Goal: Task Accomplishment & Management: Use online tool/utility

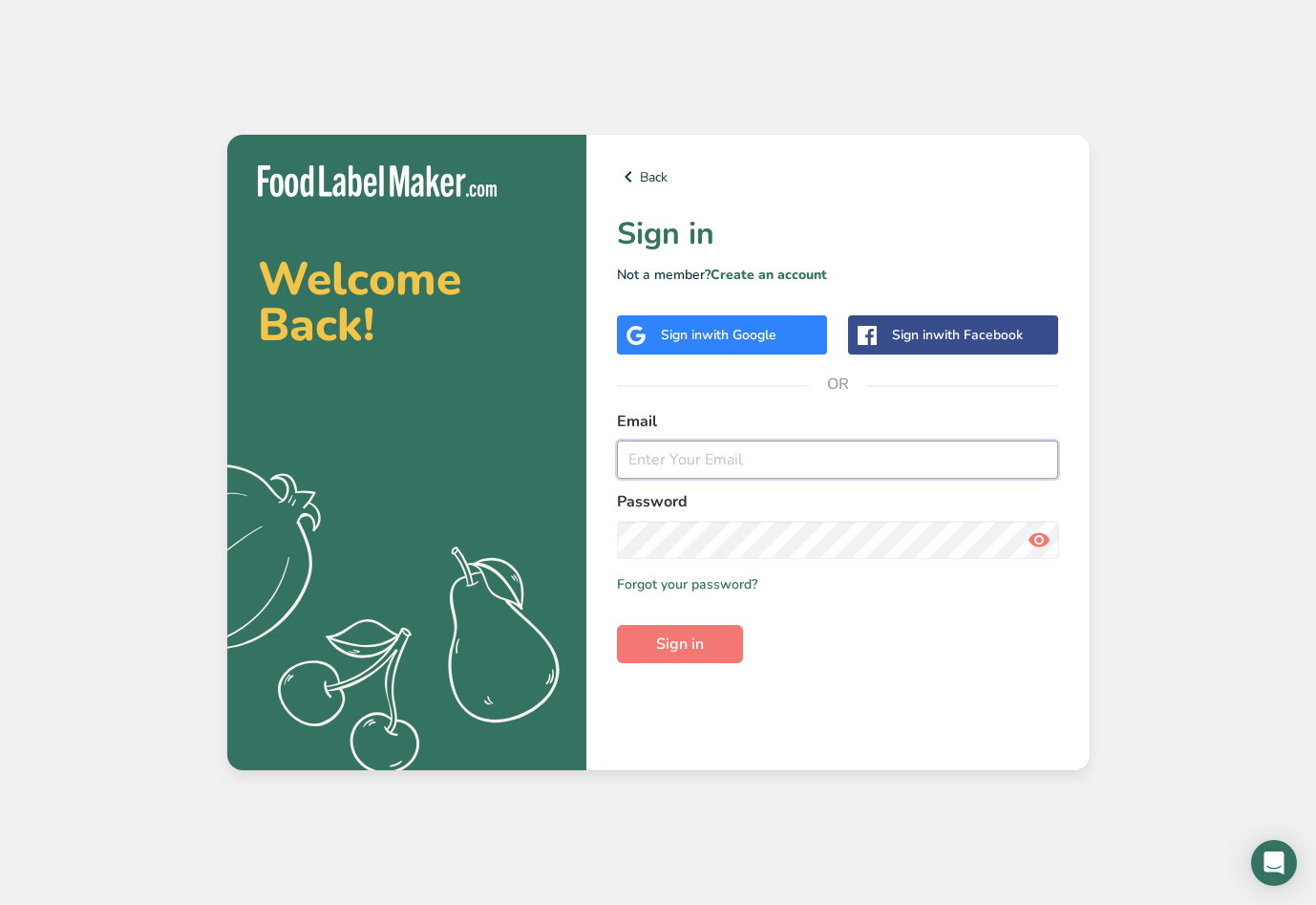
click at [630, 448] on input "email" at bounding box center [838, 459] width 442 height 38
type input "[EMAIL_ADDRESS][DOMAIN_NAME]"
click at [617, 625] on button "Sign in" at bounding box center [680, 644] width 126 height 38
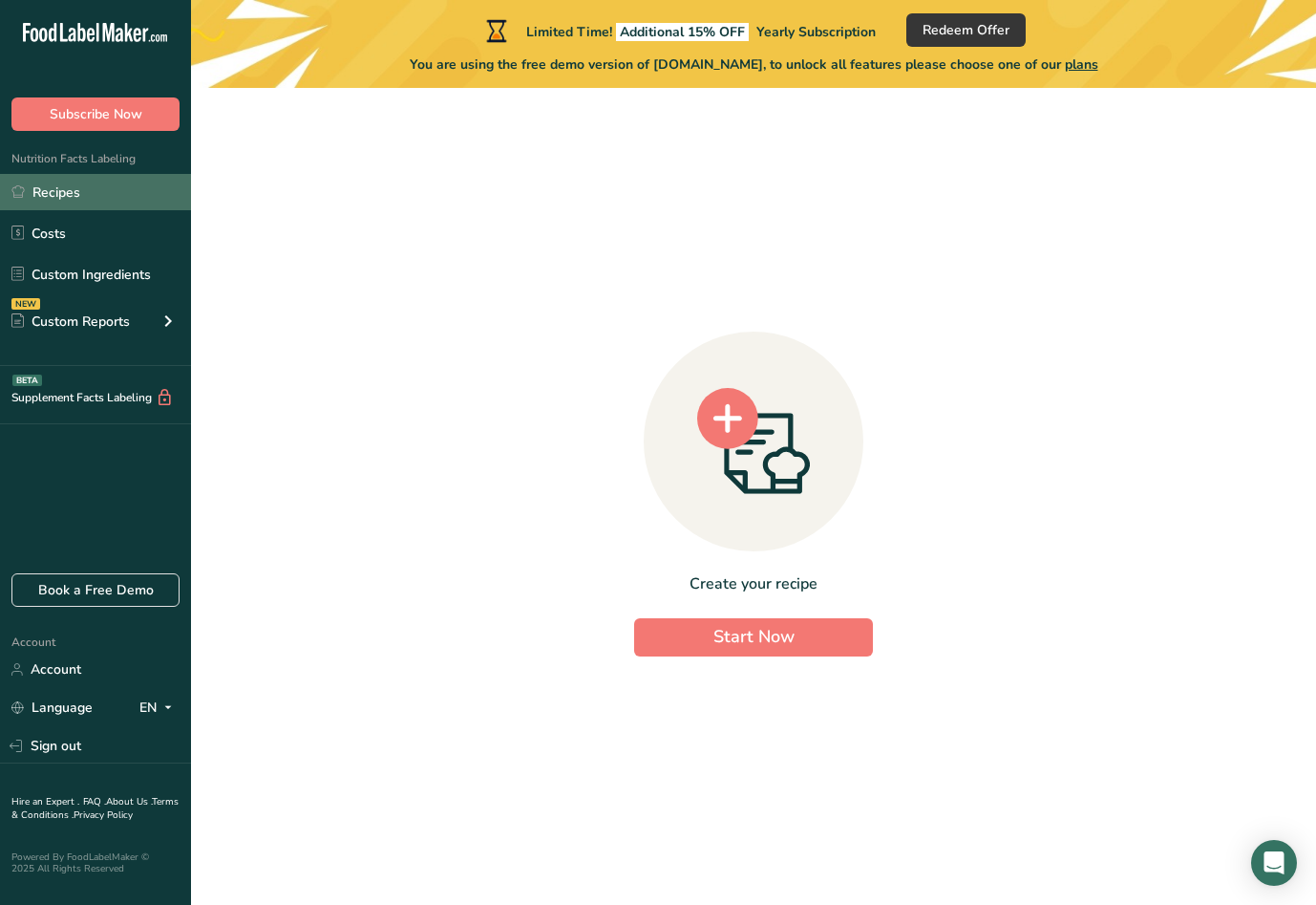
click at [46, 196] on link "Recipes" at bounding box center [96, 192] width 191 height 36
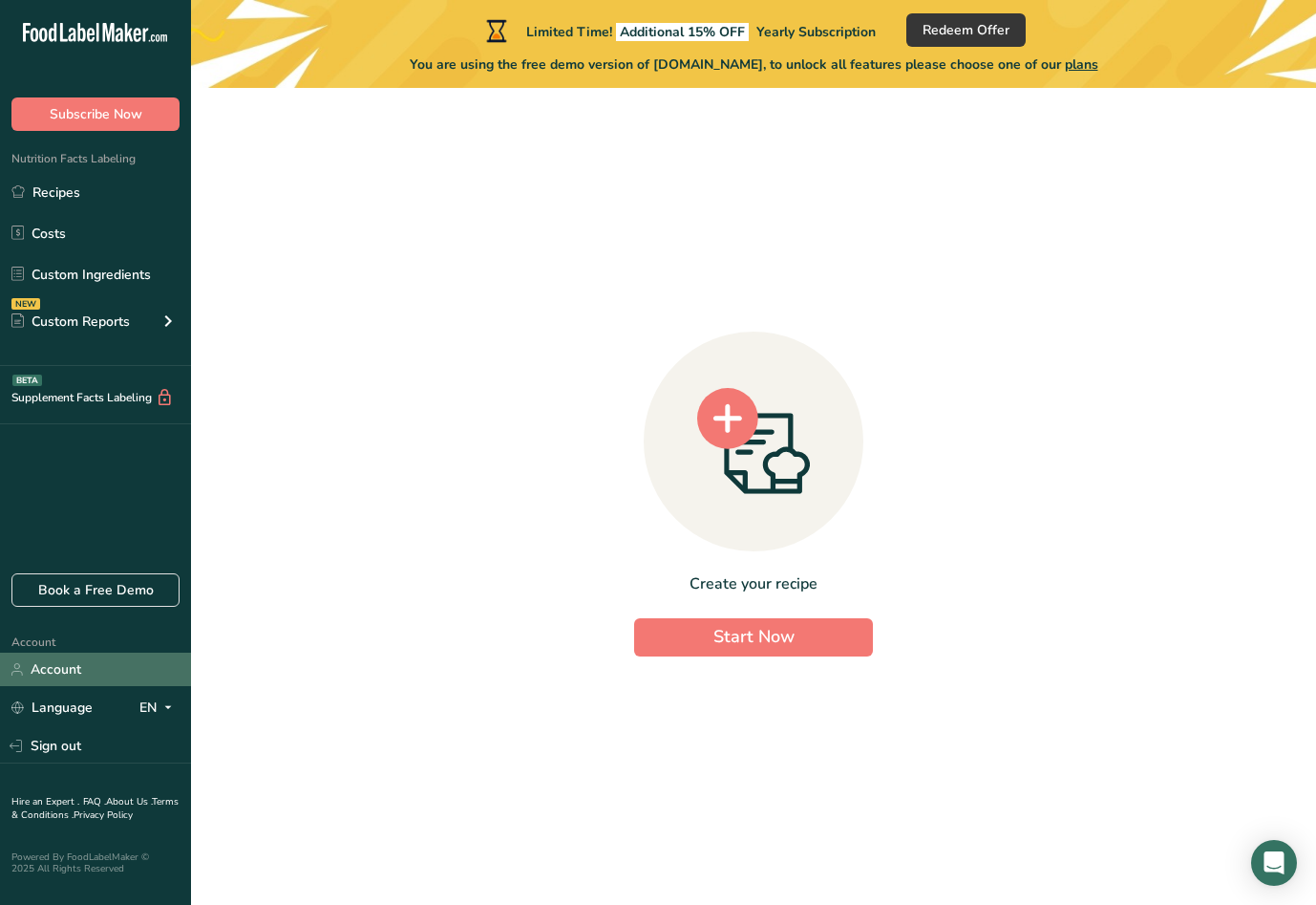
click at [44, 662] on link "Account" at bounding box center [96, 669] width 191 height 33
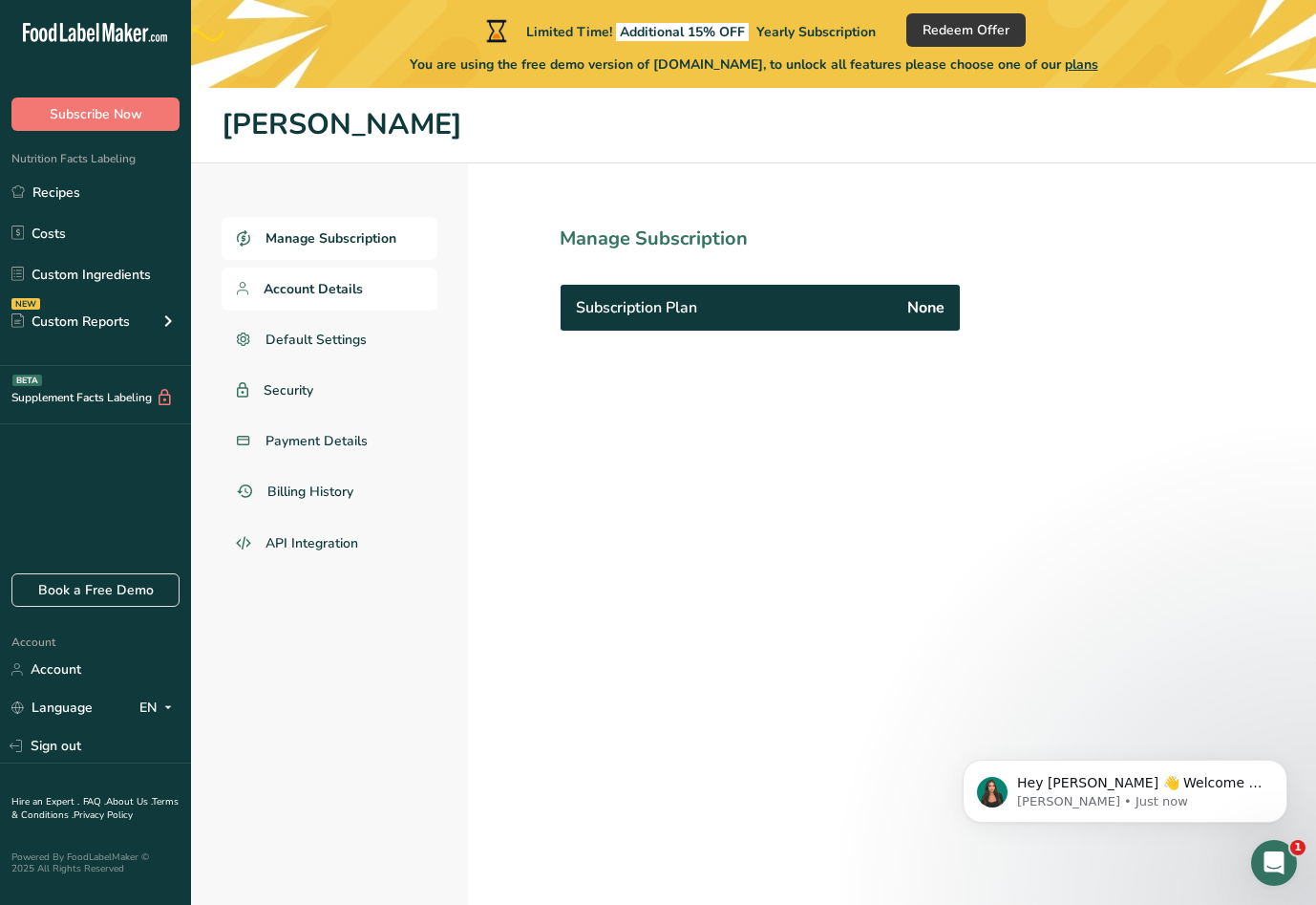
click at [338, 289] on span "Account Details" at bounding box center [314, 289] width 99 height 20
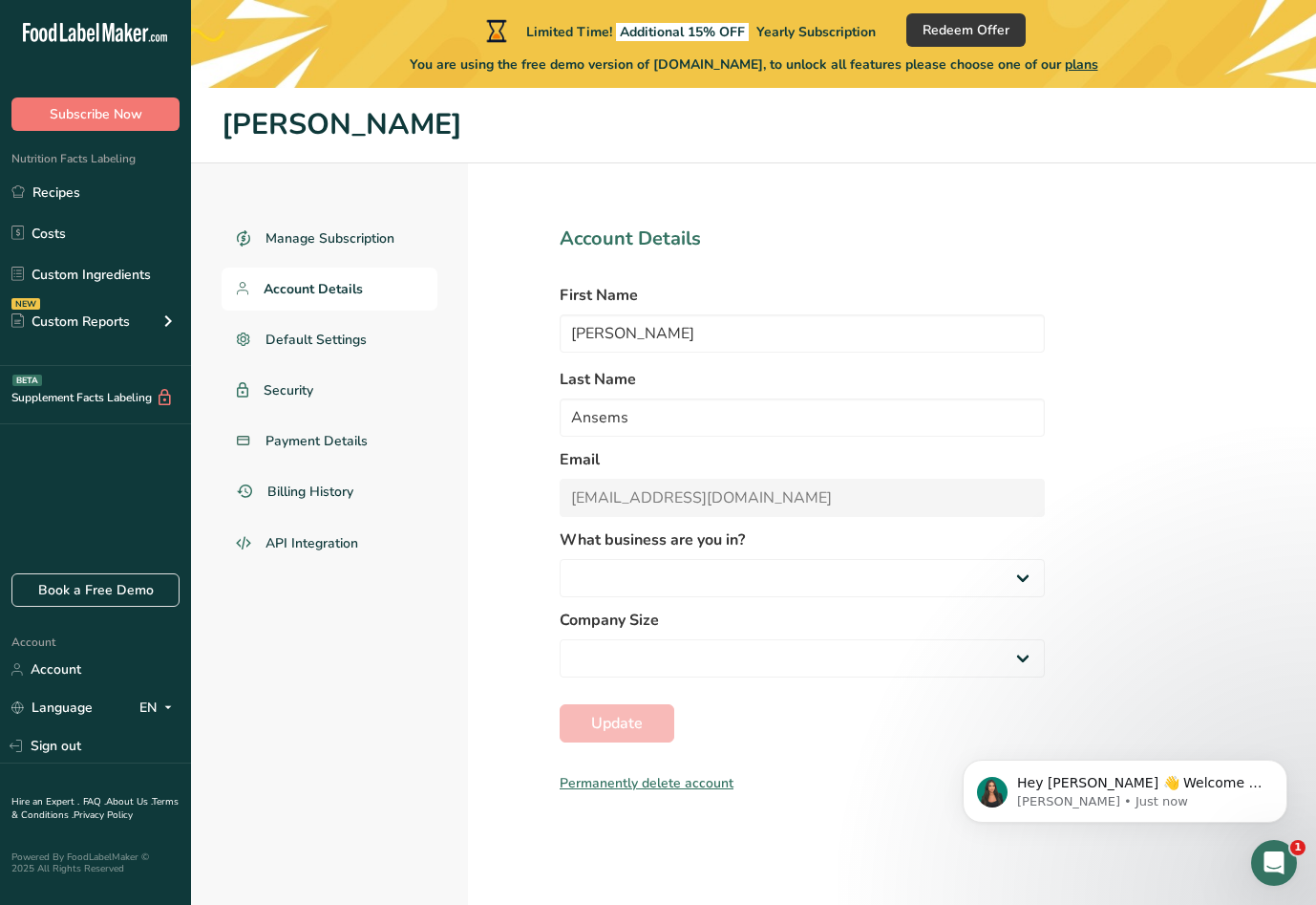
select select
select select "2"
click at [329, 438] on span "Payment Details" at bounding box center [318, 440] width 103 height 20
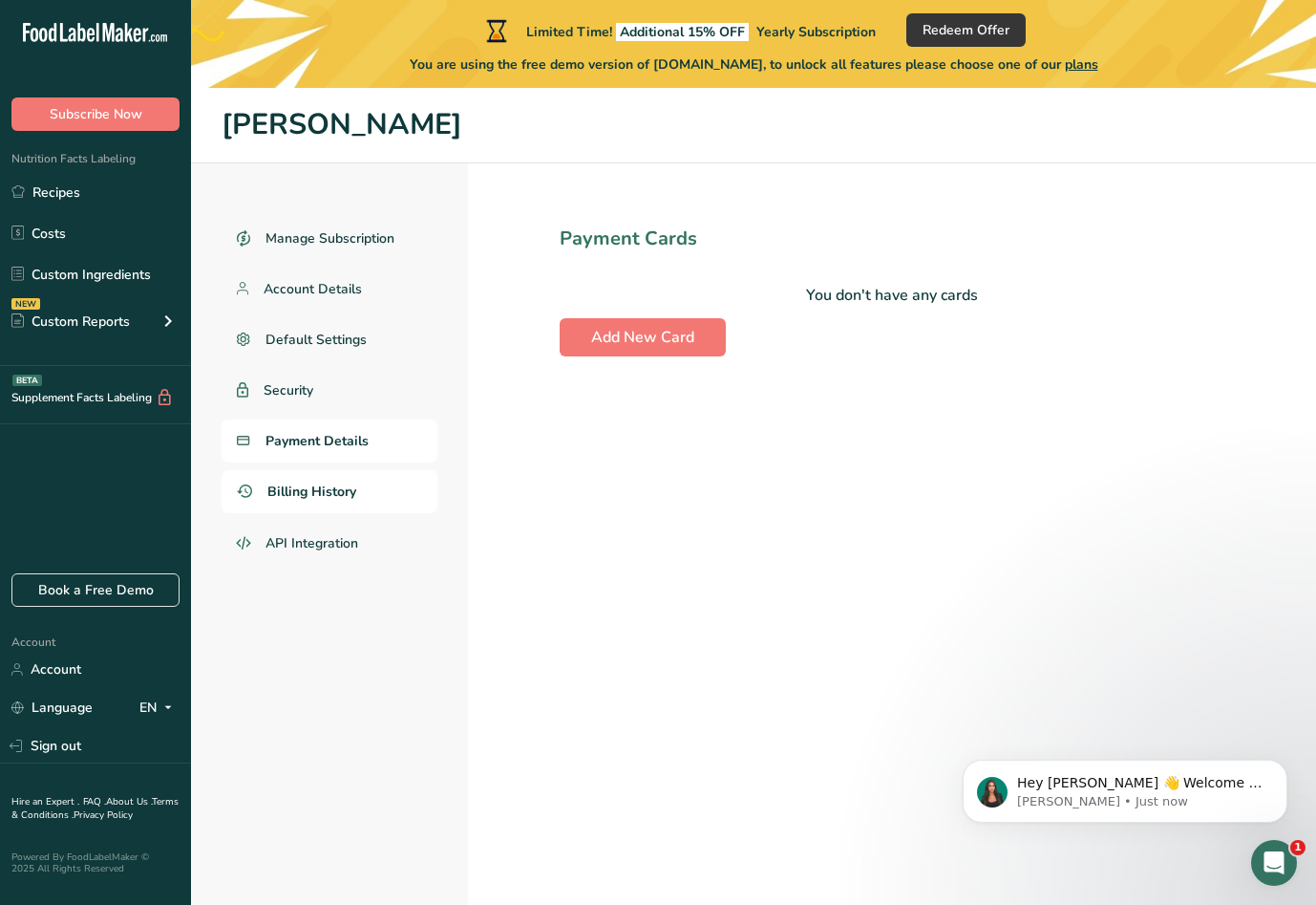
click at [317, 493] on span "Billing History" at bounding box center [312, 491] width 89 height 20
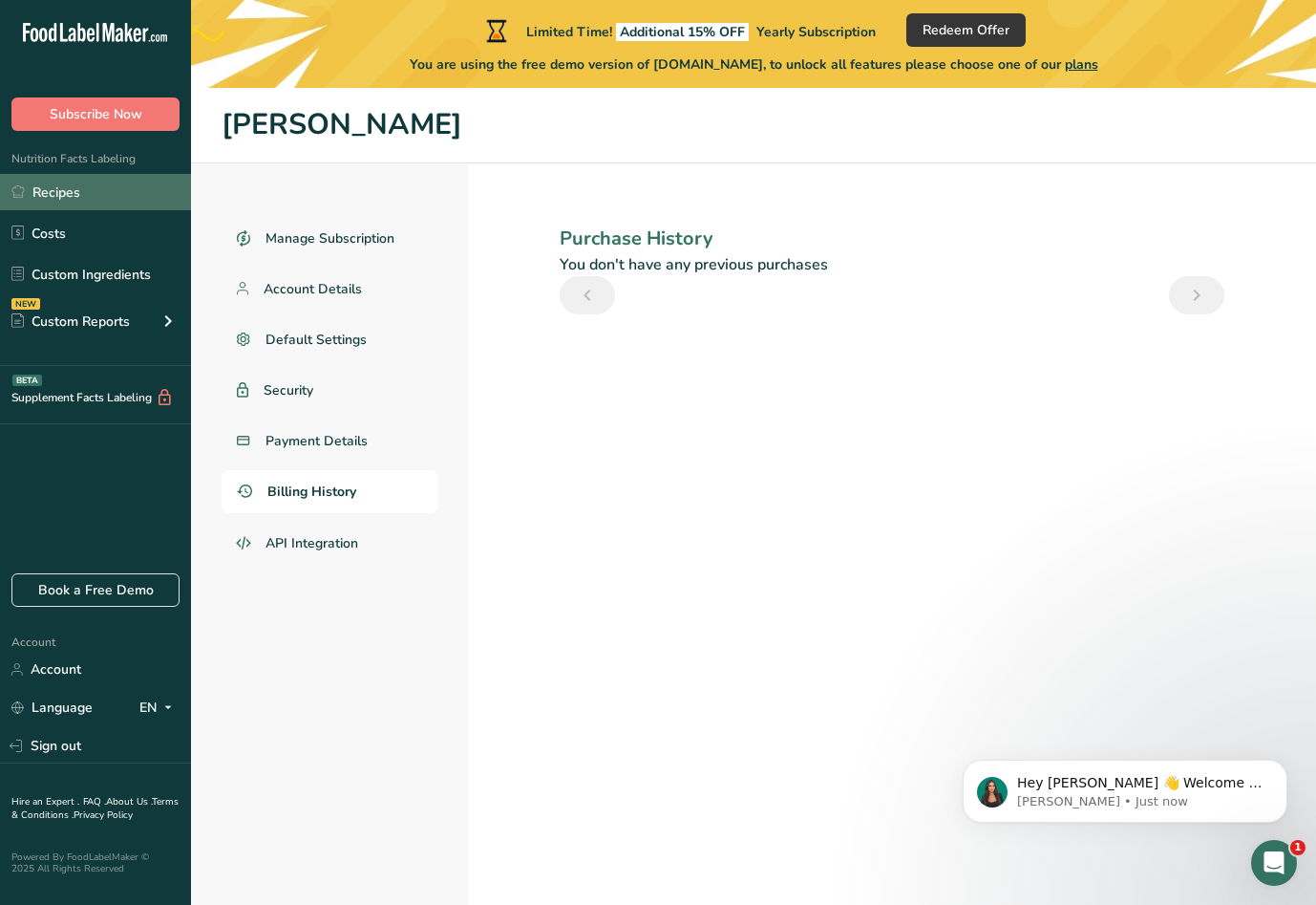
click at [55, 196] on link "Recipes" at bounding box center [96, 192] width 191 height 36
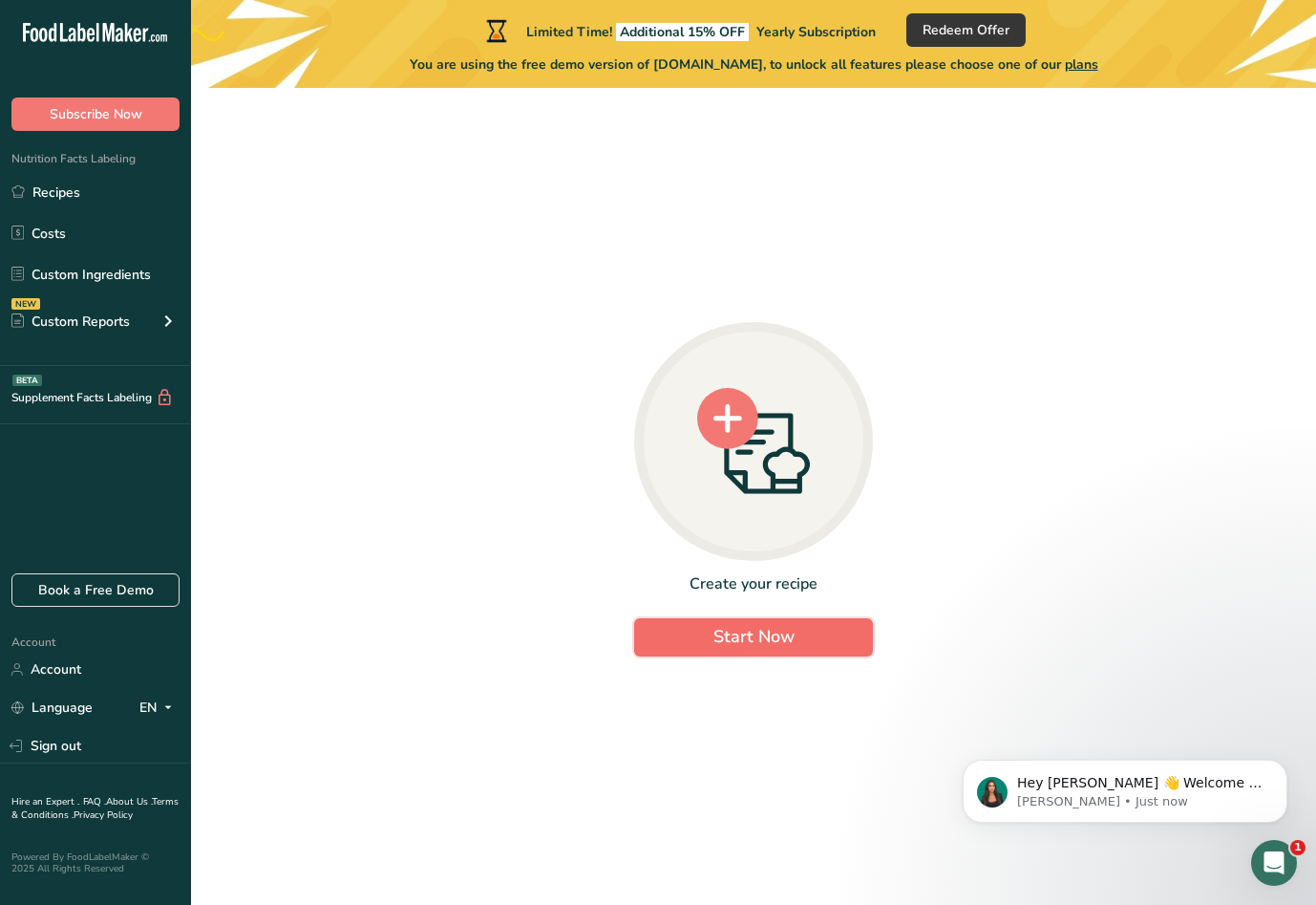
click at [711, 623] on button "Start Now" at bounding box center [754, 637] width 239 height 38
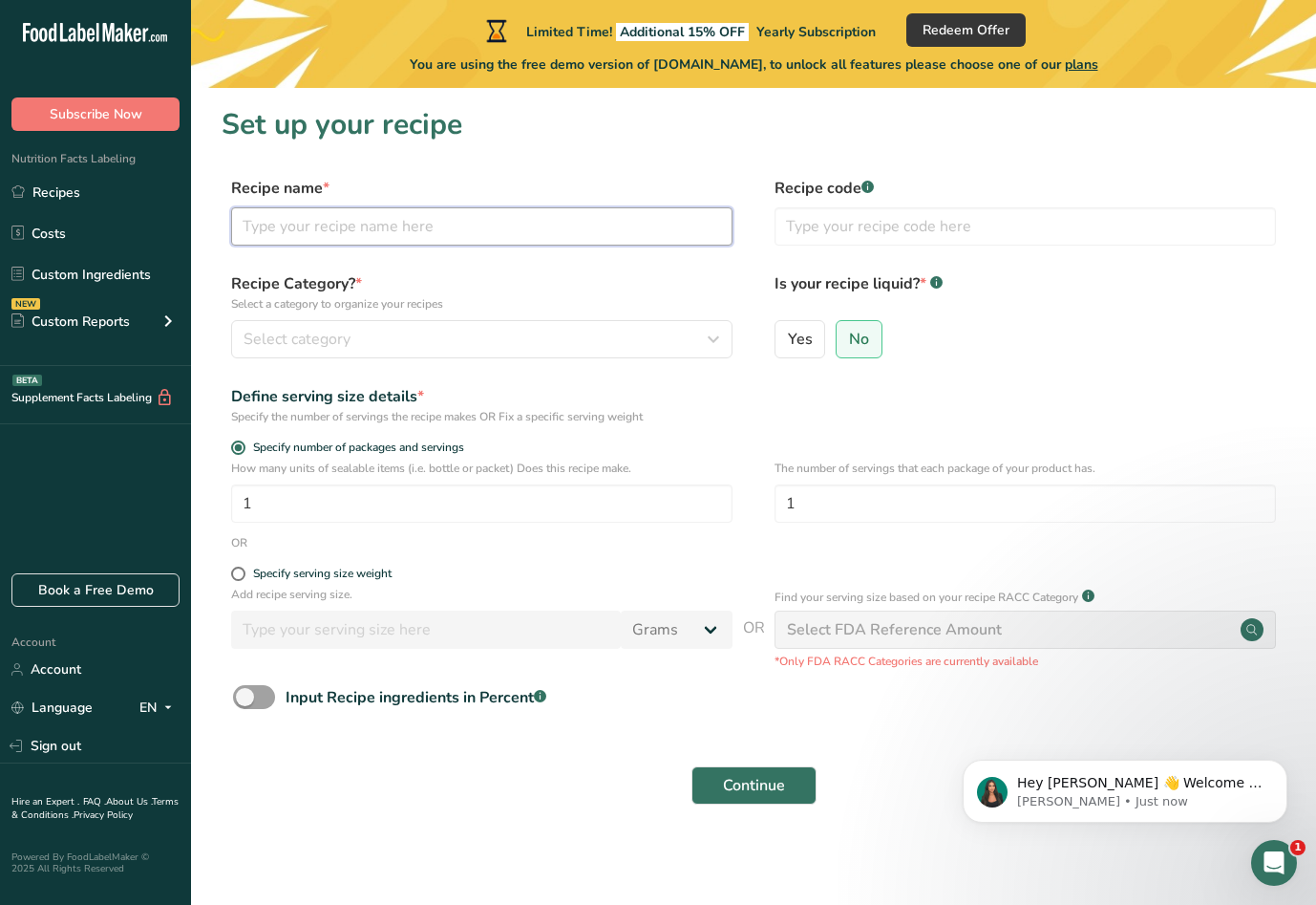
click at [279, 227] on input "text" at bounding box center [482, 227] width 501 height 38
type input "Root Beer Popcorn"
type input "RBPC123"
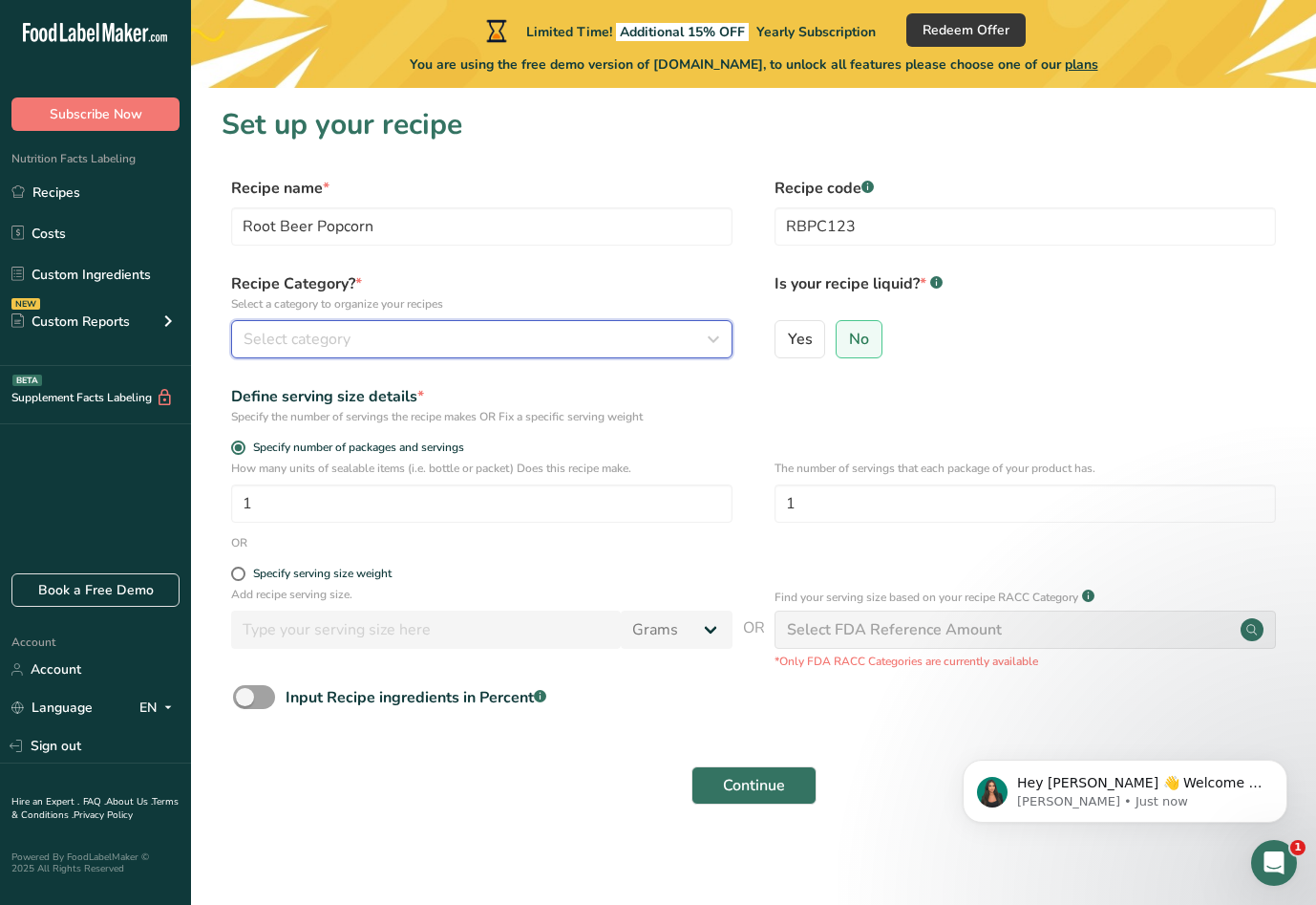
click at [296, 336] on span "Select category" at bounding box center [297, 340] width 107 height 23
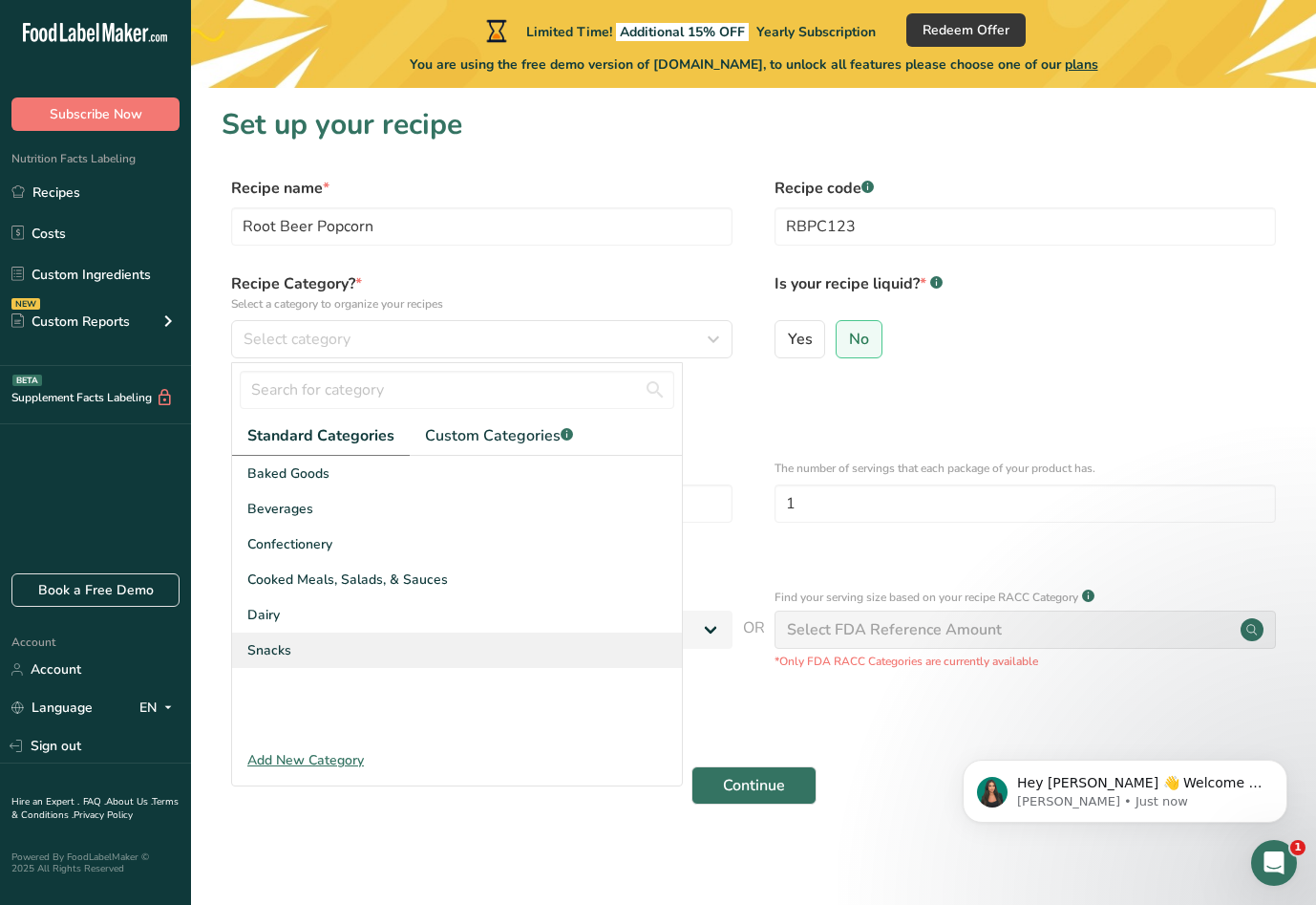
click at [287, 645] on span "Snacks" at bounding box center [270, 650] width 44 height 20
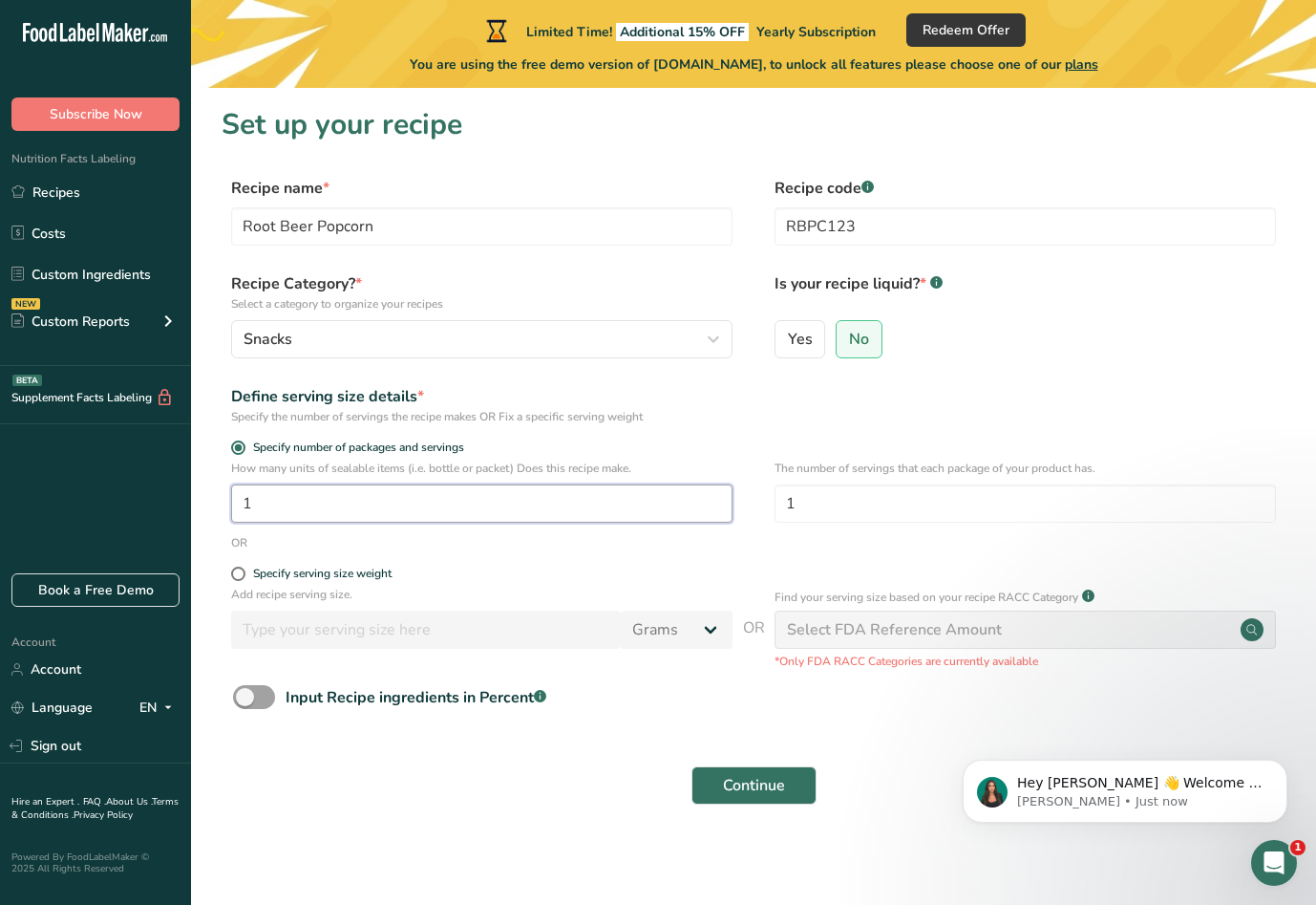
drag, startPoint x: 255, startPoint y: 504, endPoint x: 233, endPoint y: 502, distance: 22.1
click at [234, 502] on input "1" at bounding box center [482, 503] width 501 height 38
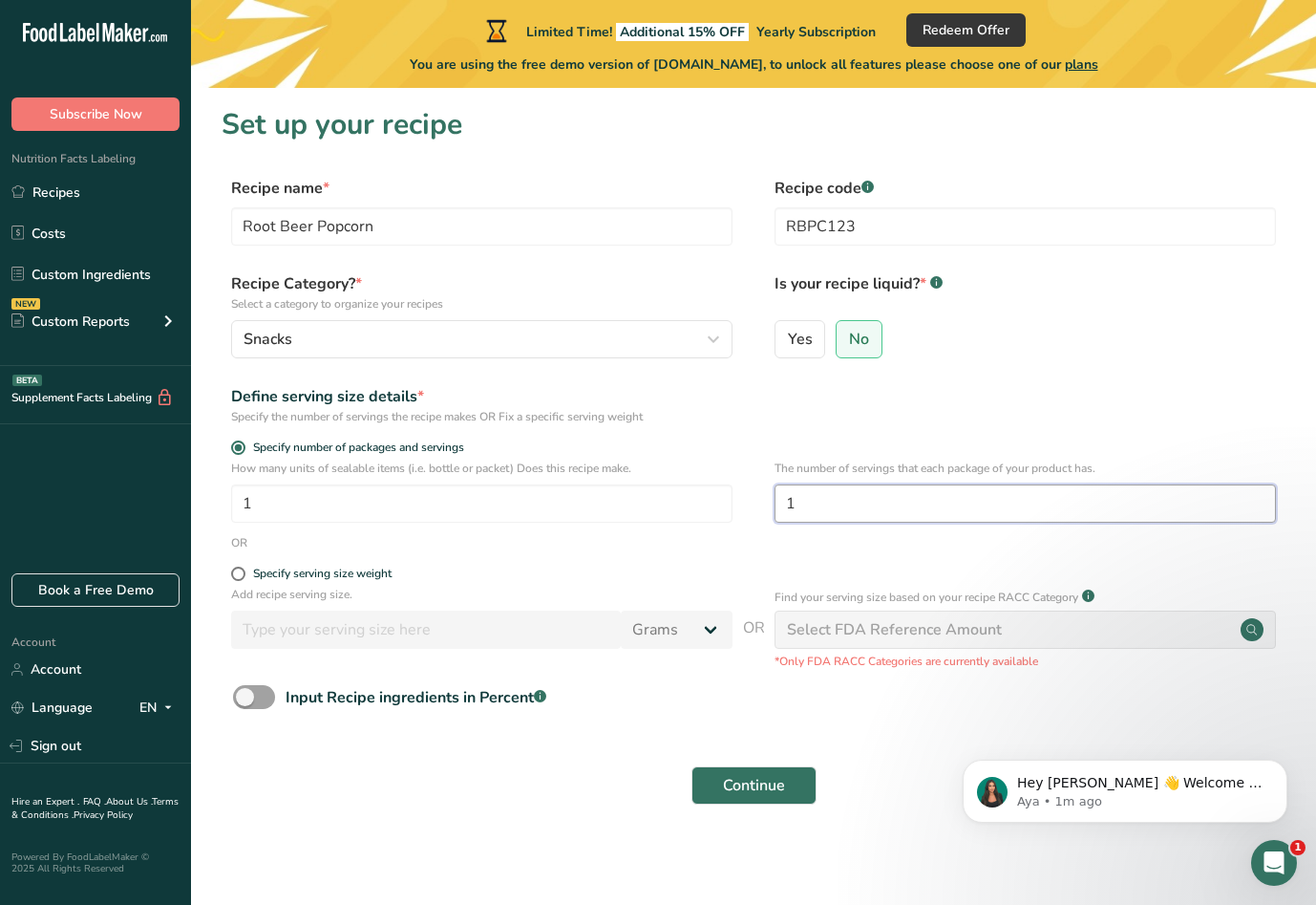
drag, startPoint x: 796, startPoint y: 504, endPoint x: 778, endPoint y: 496, distance: 19.7
click at [778, 496] on input "1" at bounding box center [1025, 503] width 501 height 38
type input "5"
click at [238, 571] on span at bounding box center [238, 573] width 14 height 14
click at [238, 571] on input "Specify serving size weight" at bounding box center [237, 573] width 12 height 12
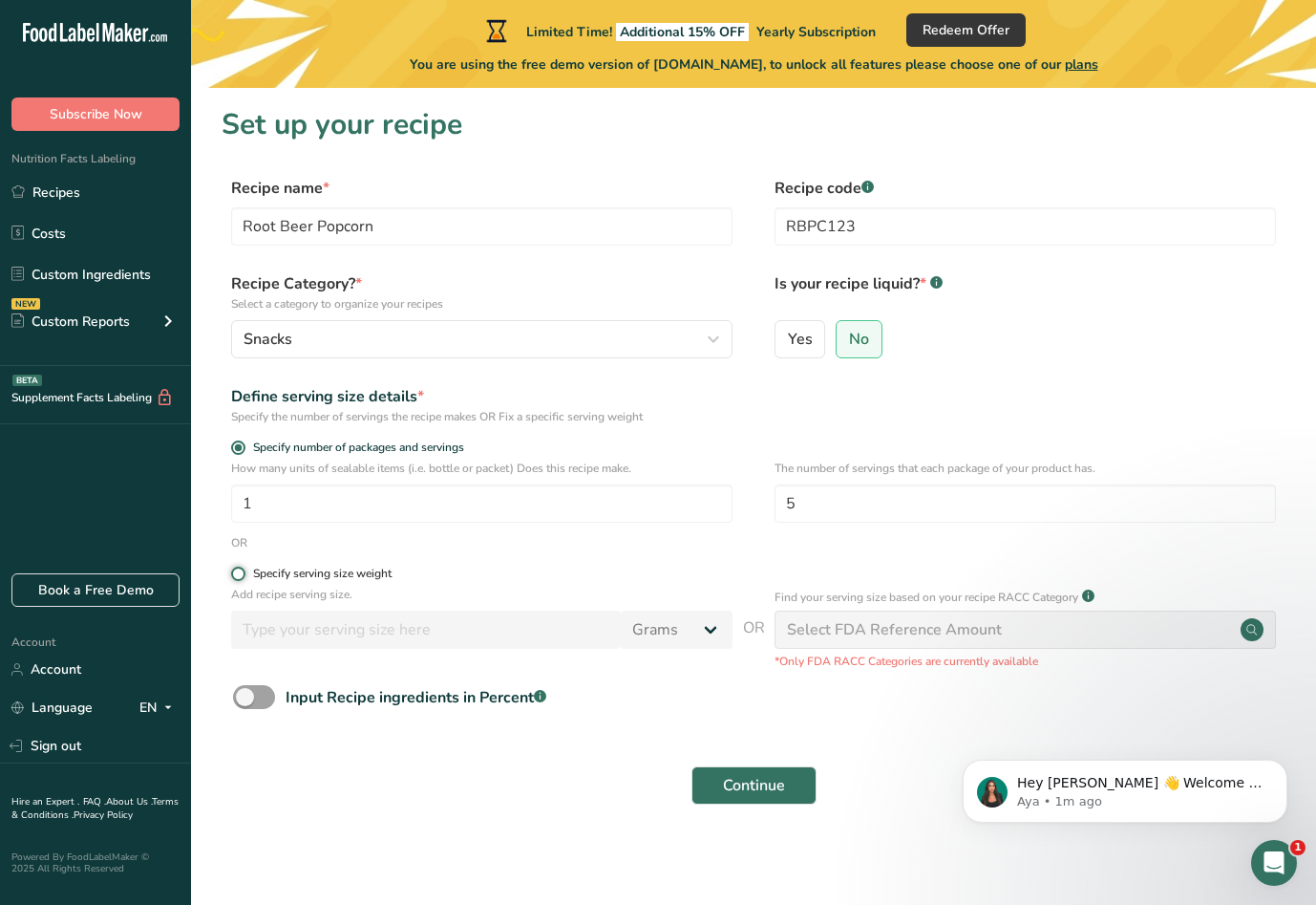
radio input "true"
radio input "false"
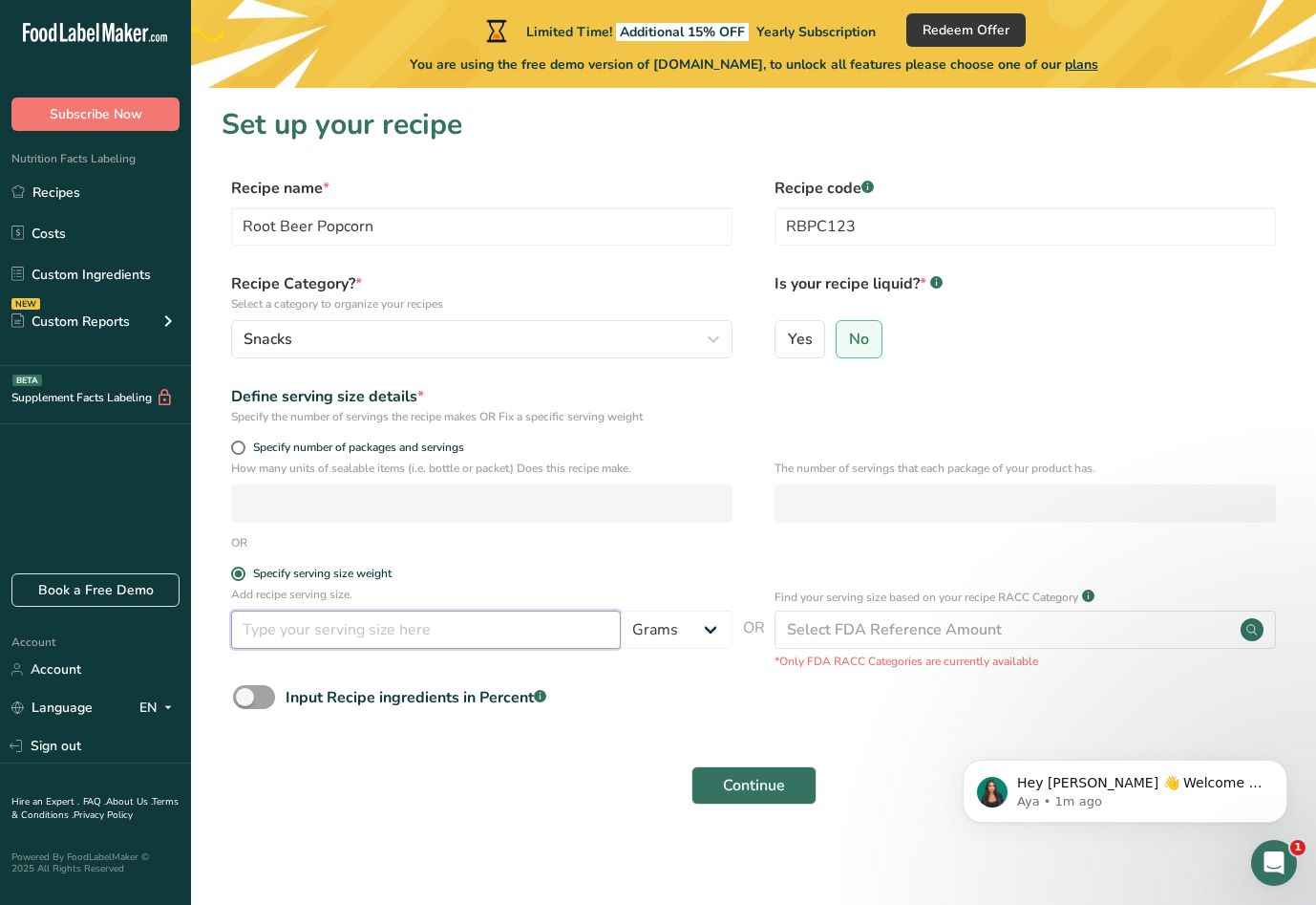
click at [272, 639] on input "number" at bounding box center [426, 629] width 389 height 38
click at [646, 629] on select "Grams kg mg mcg lb oz l mL fl oz tbsp tsp cup qt gallon" at bounding box center [676, 629] width 112 height 38
select select "5"
click at [621, 610] on select "Grams kg mg mcg lb oz l mL fl oz tbsp tsp cup qt gallon" at bounding box center [676, 629] width 112 height 38
click at [300, 616] on input "number" at bounding box center [426, 629] width 389 height 38
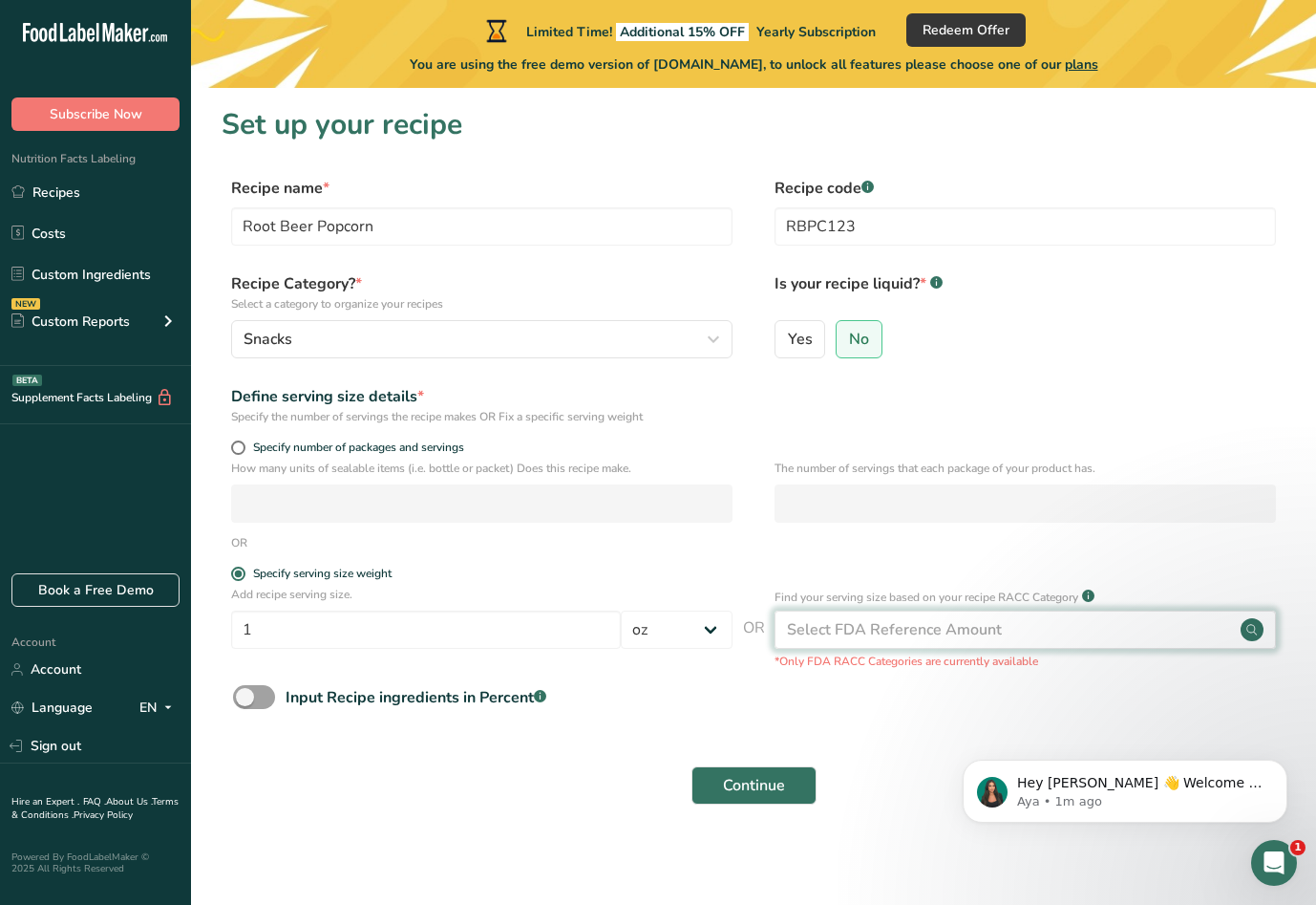
click at [879, 629] on div "Select FDA Reference Amount" at bounding box center [894, 629] width 215 height 23
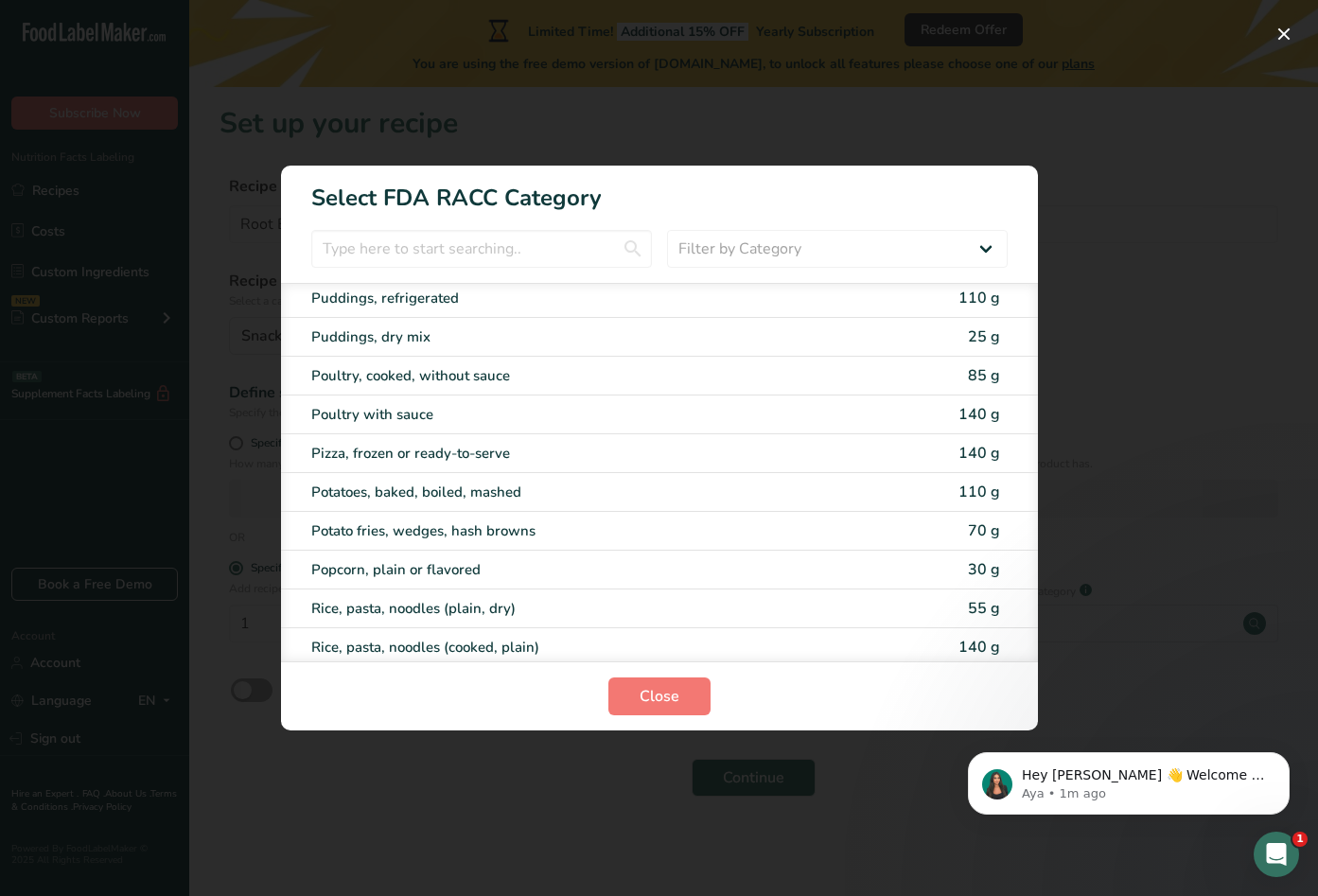
scroll to position [2891, 0]
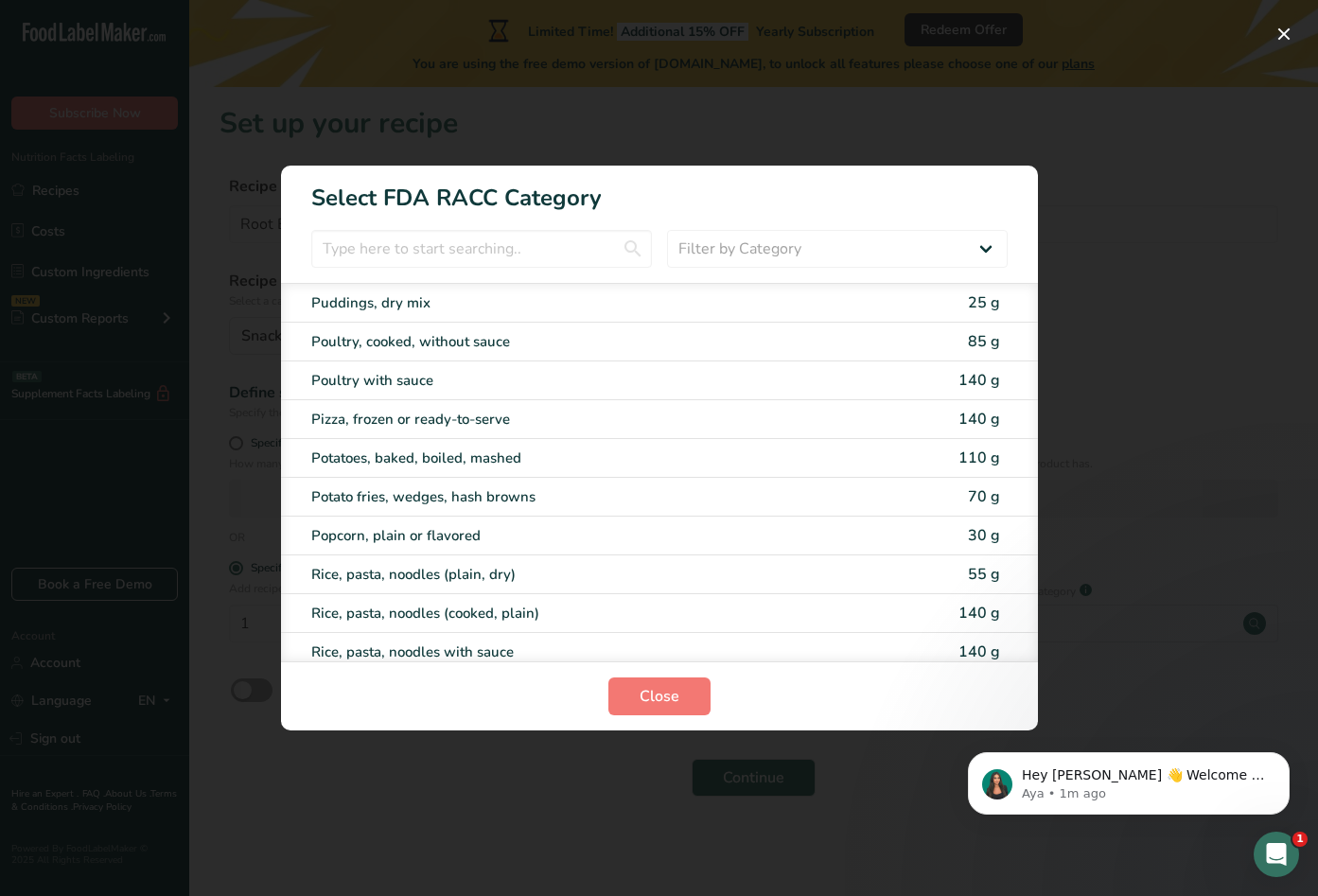
click at [864, 525] on div "Popcorn, plain or flavored" at bounding box center [627, 535] width 632 height 22
type input "30"
select select "0"
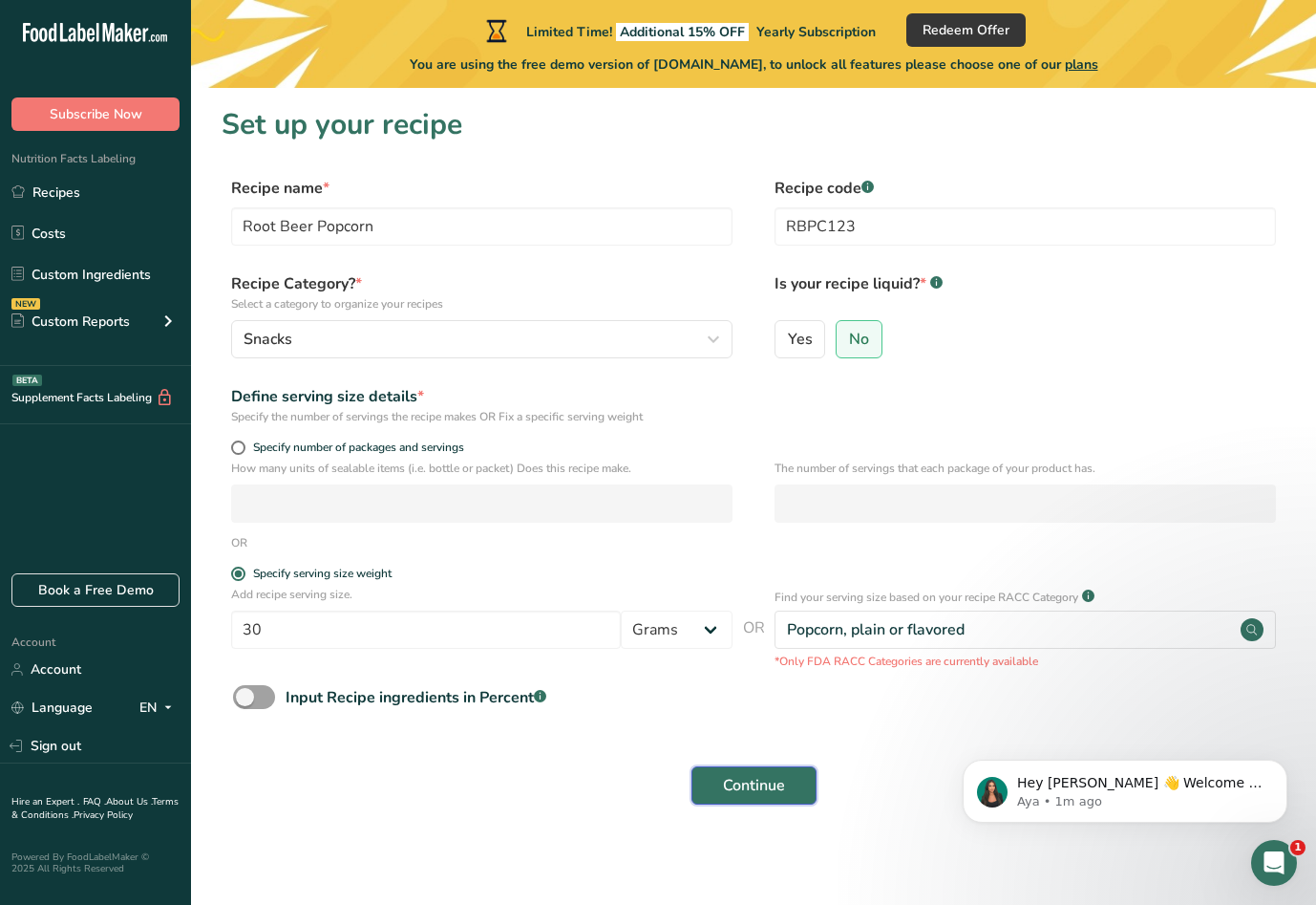
click at [746, 781] on span "Continue" at bounding box center [754, 785] width 62 height 23
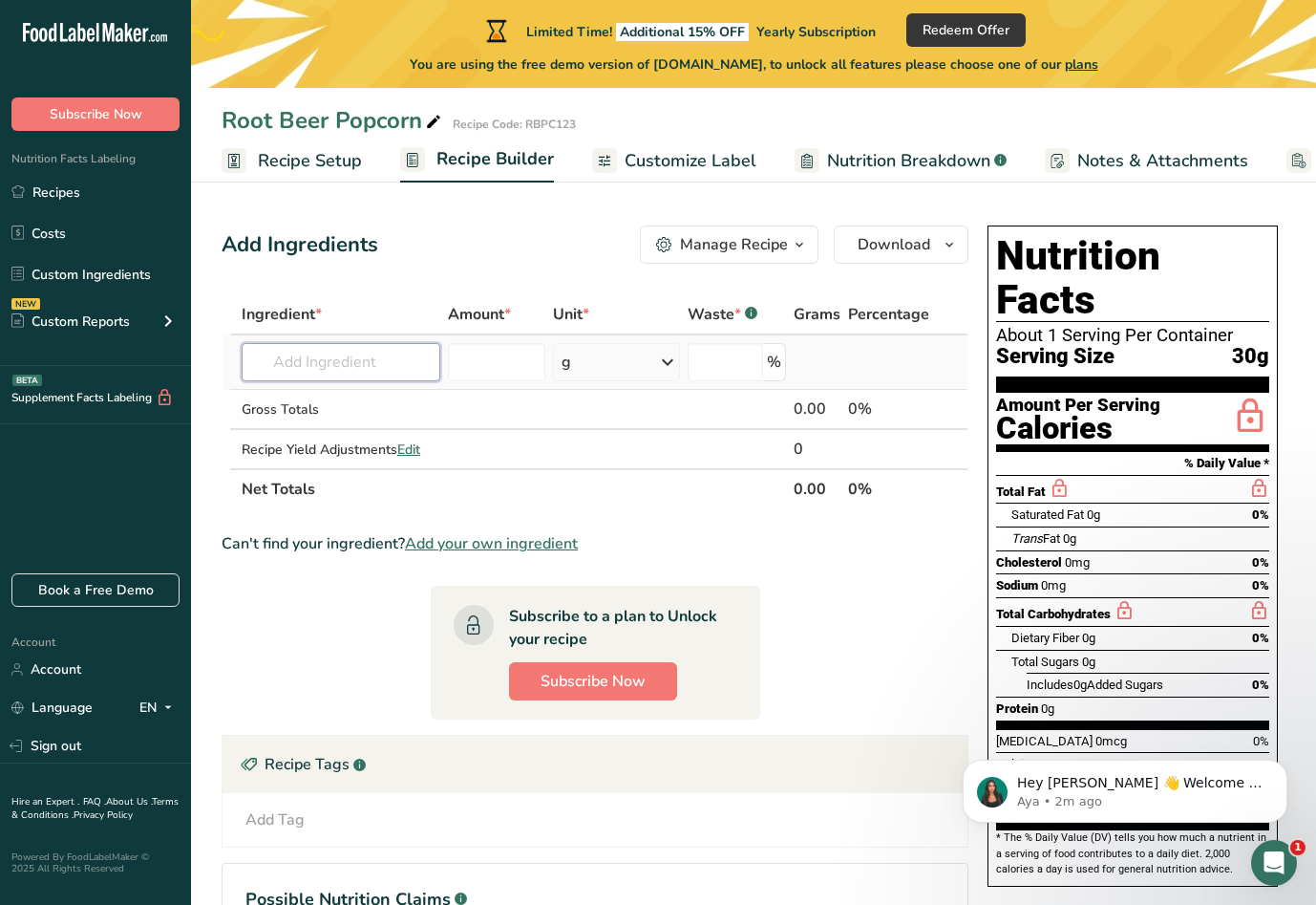
click at [336, 354] on input "text" at bounding box center [341, 363] width 199 height 38
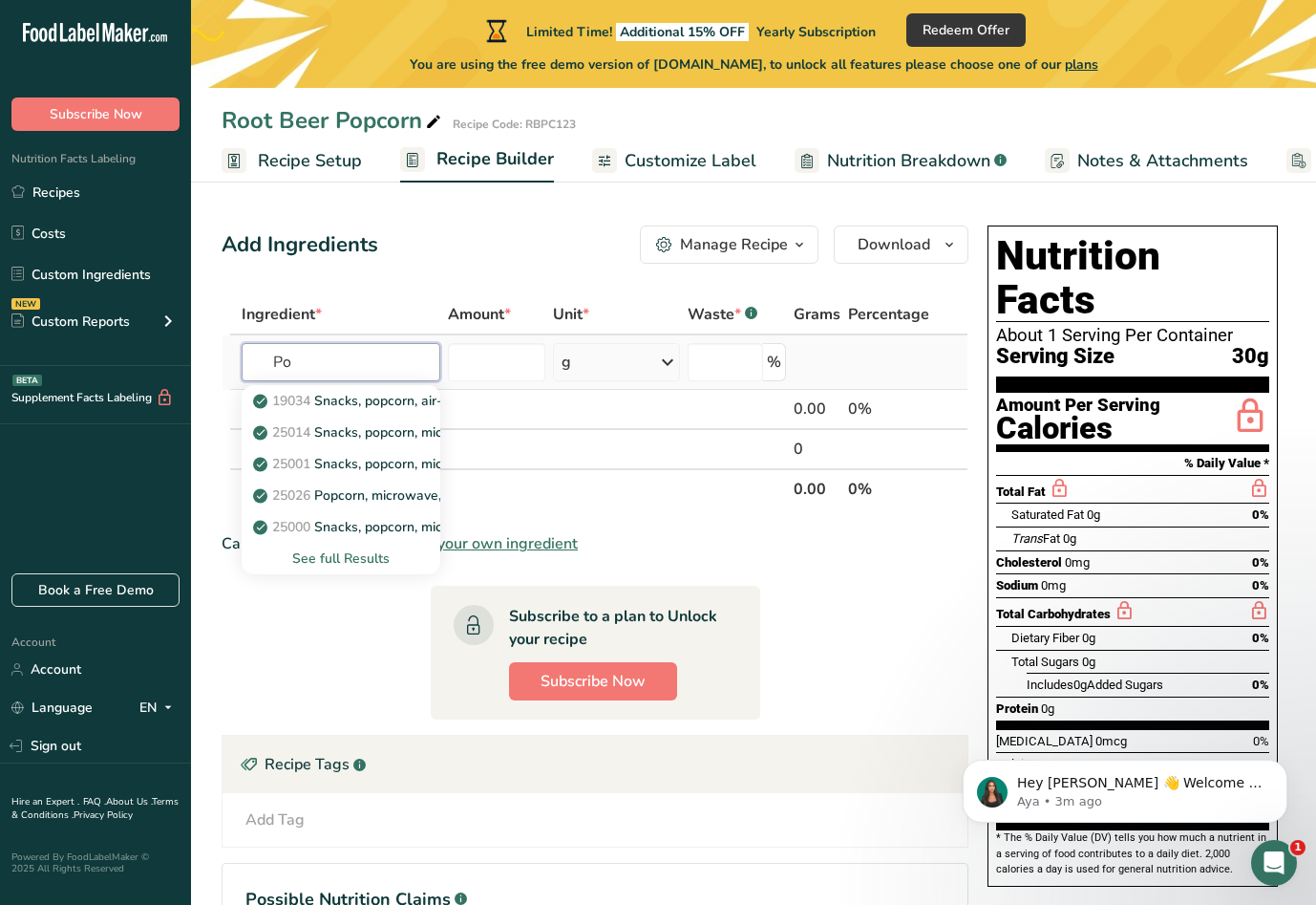
type input "P"
type input "popcorn"
click at [340, 554] on div "See full Results" at bounding box center [341, 558] width 168 height 20
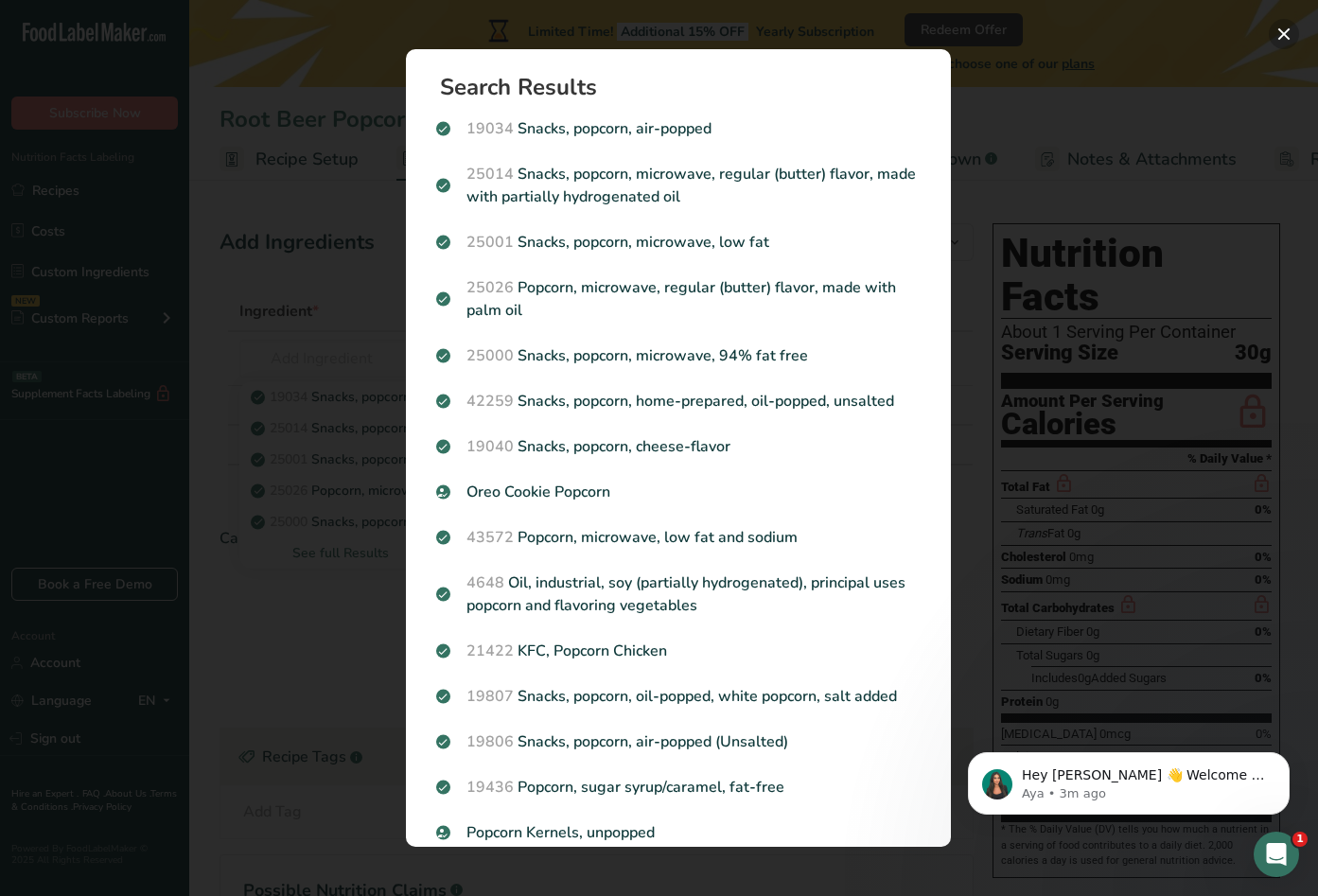
click at [1287, 35] on button "Search results modal" at bounding box center [1284, 34] width 30 height 30
